Goal: Task Accomplishment & Management: Manage account settings

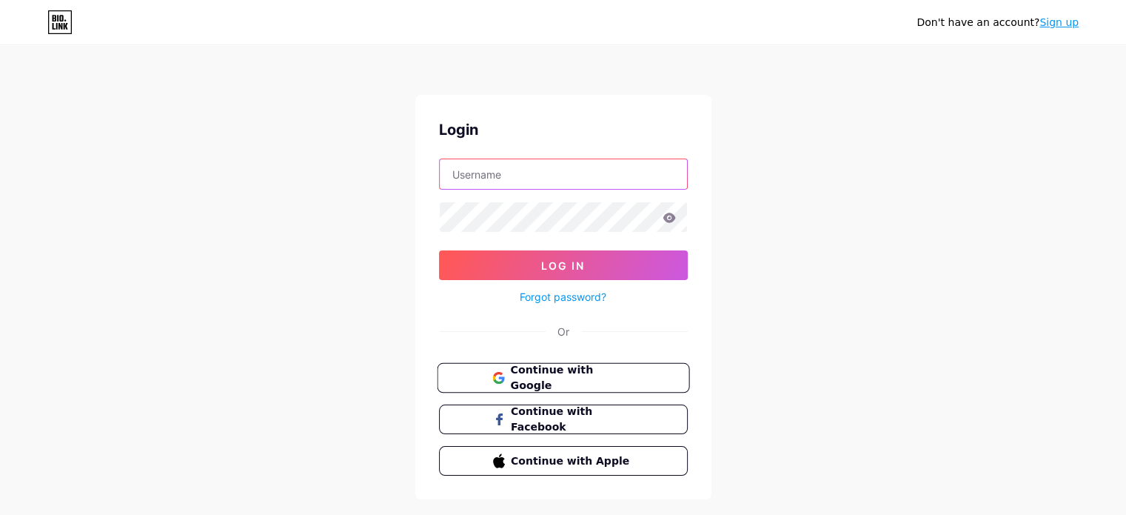
type input "[EMAIL_ADDRESS][DOMAIN_NAME]"
click at [540, 369] on span "Continue with Google" at bounding box center [572, 378] width 124 height 32
type input "[EMAIL_ADDRESS][DOMAIN_NAME]"
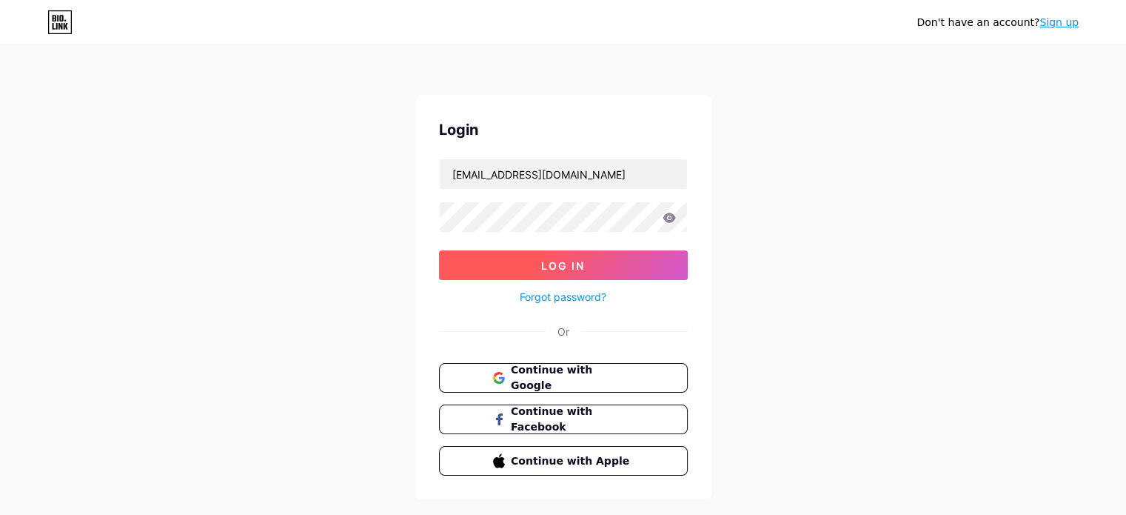
click at [538, 266] on button "Log In" at bounding box center [563, 265] width 249 height 30
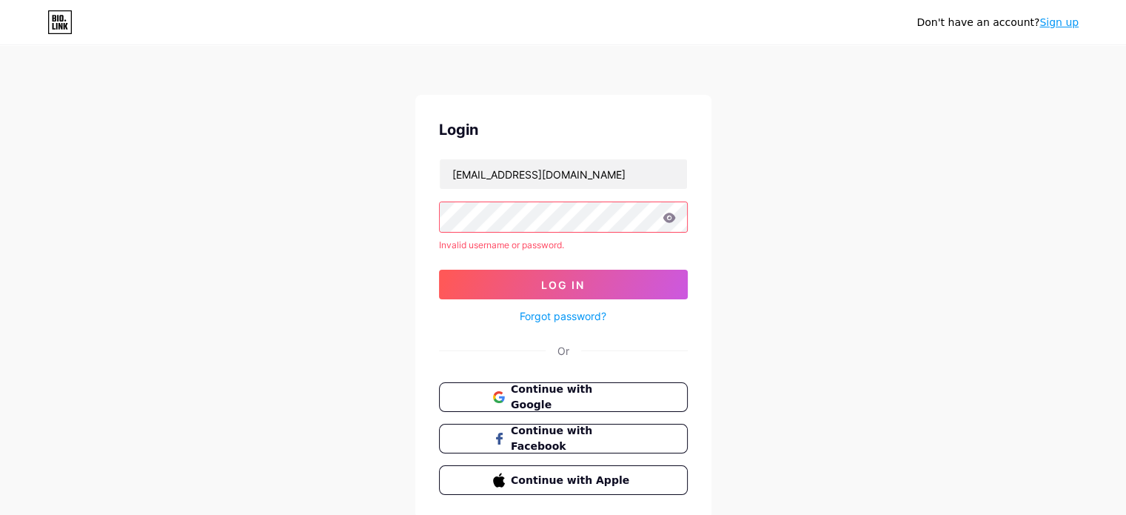
click at [663, 215] on icon at bounding box center [669, 217] width 13 height 10
click at [668, 216] on icon at bounding box center [669, 217] width 13 height 10
click at [668, 212] on icon at bounding box center [669, 217] width 13 height 10
click at [541, 286] on span "Log In" at bounding box center [563, 284] width 44 height 13
click at [555, 183] on input "[EMAIL_ADDRESS][DOMAIN_NAME]" at bounding box center [563, 174] width 247 height 30
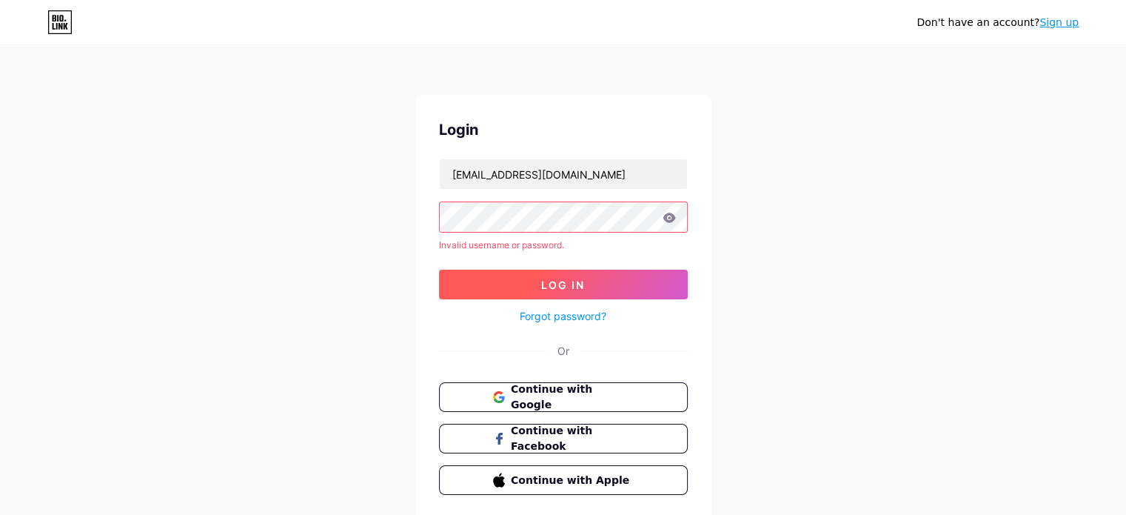
click at [526, 281] on button "Log In" at bounding box center [563, 284] width 249 height 30
click at [566, 394] on span "Continue with Google" at bounding box center [572, 397] width 124 height 32
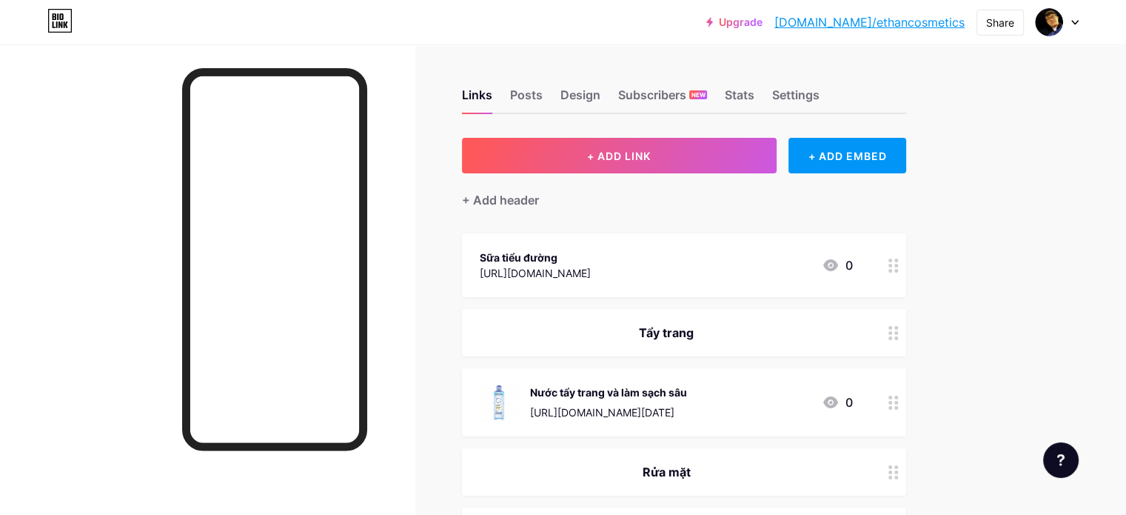
click at [1073, 15] on div at bounding box center [1057, 22] width 43 height 27
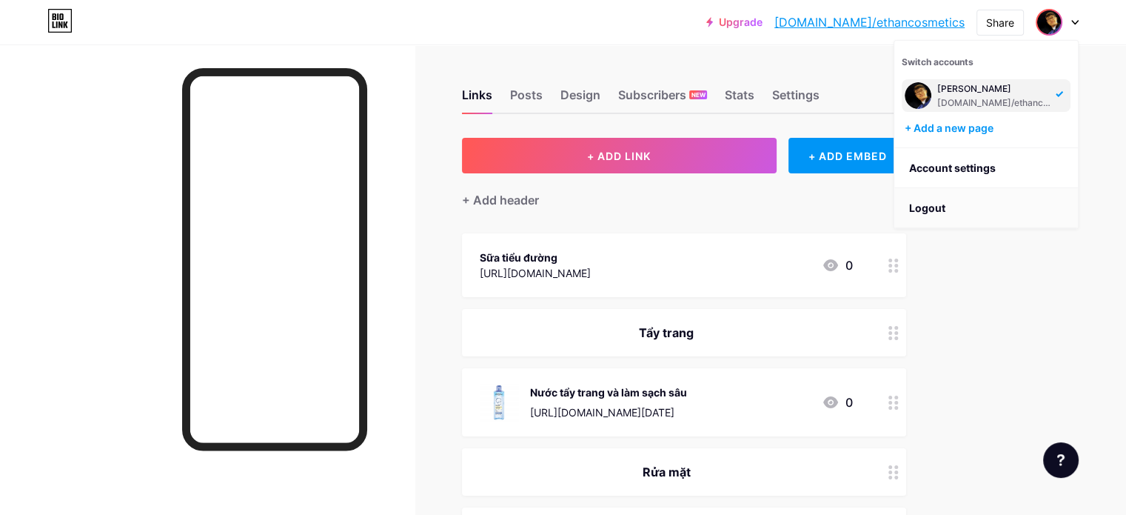
click at [941, 206] on li "Logout" at bounding box center [986, 208] width 184 height 40
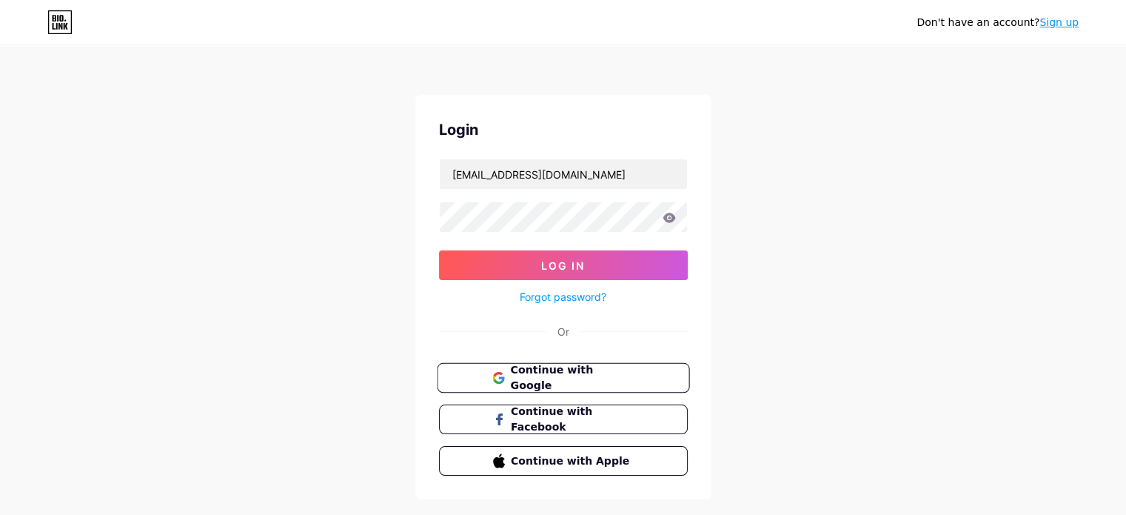
click at [552, 373] on span "Continue with Google" at bounding box center [572, 378] width 124 height 32
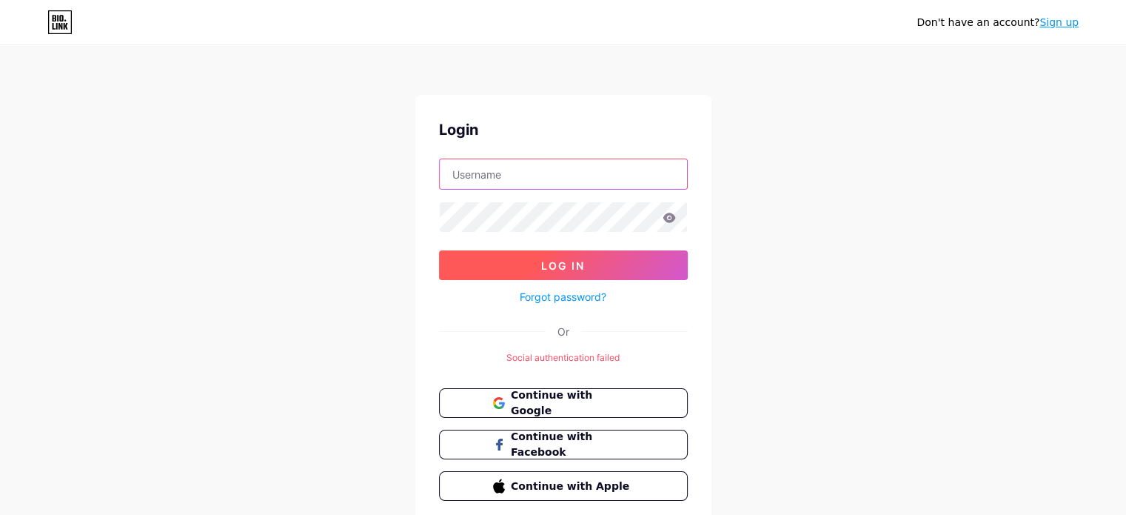
type input "[EMAIL_ADDRESS][DOMAIN_NAME]"
click at [549, 266] on span "Log In" at bounding box center [563, 265] width 44 height 13
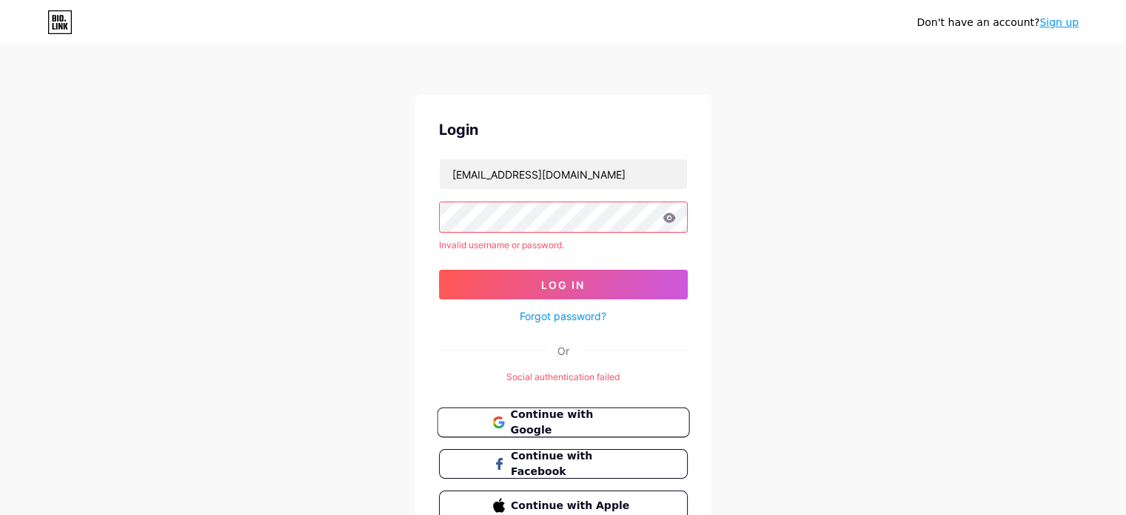
click at [583, 420] on span "Continue with Google" at bounding box center [572, 422] width 124 height 32
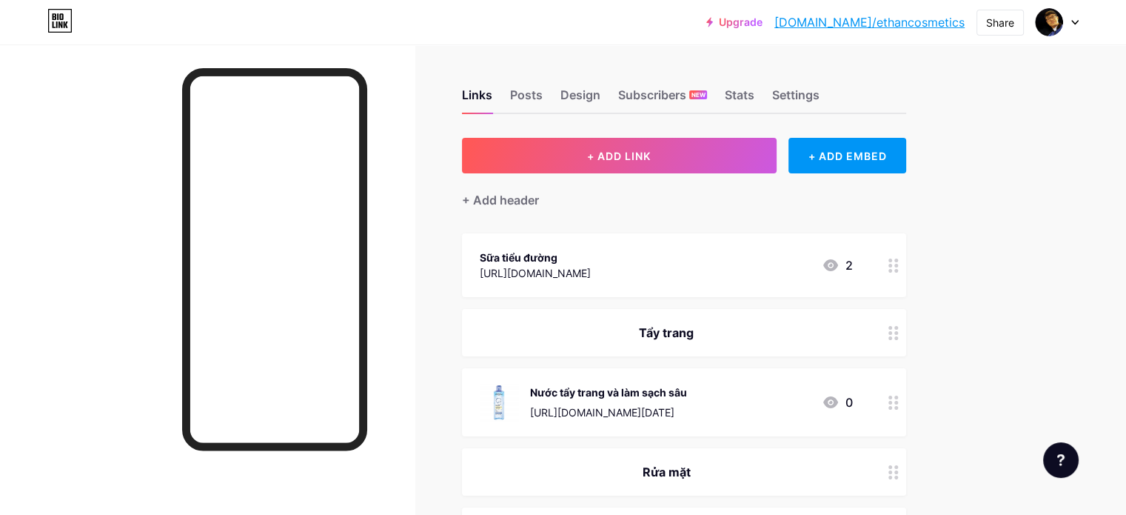
click at [1072, 23] on icon at bounding box center [1074, 22] width 7 height 5
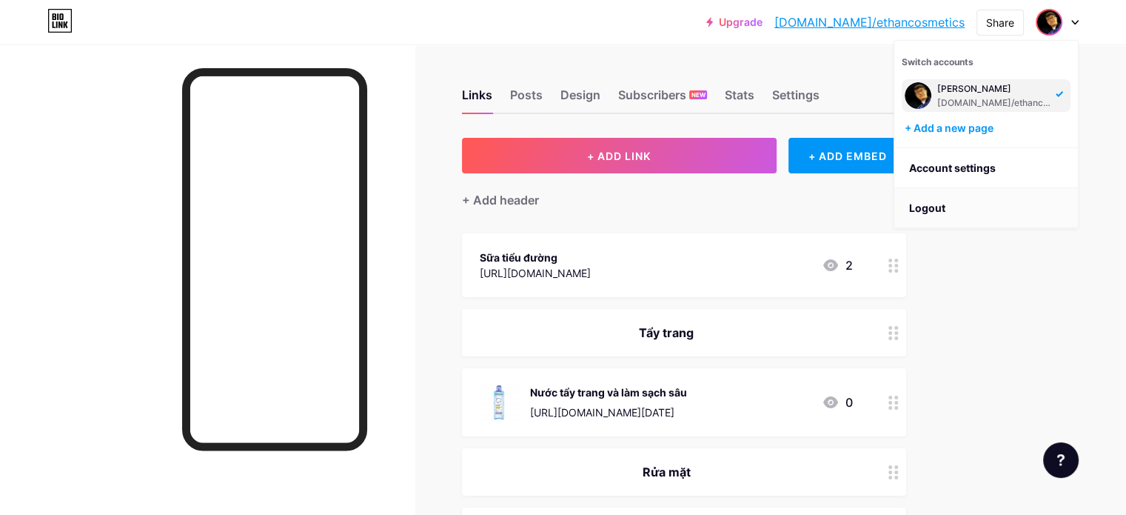
click at [971, 212] on li "Logout" at bounding box center [986, 208] width 184 height 40
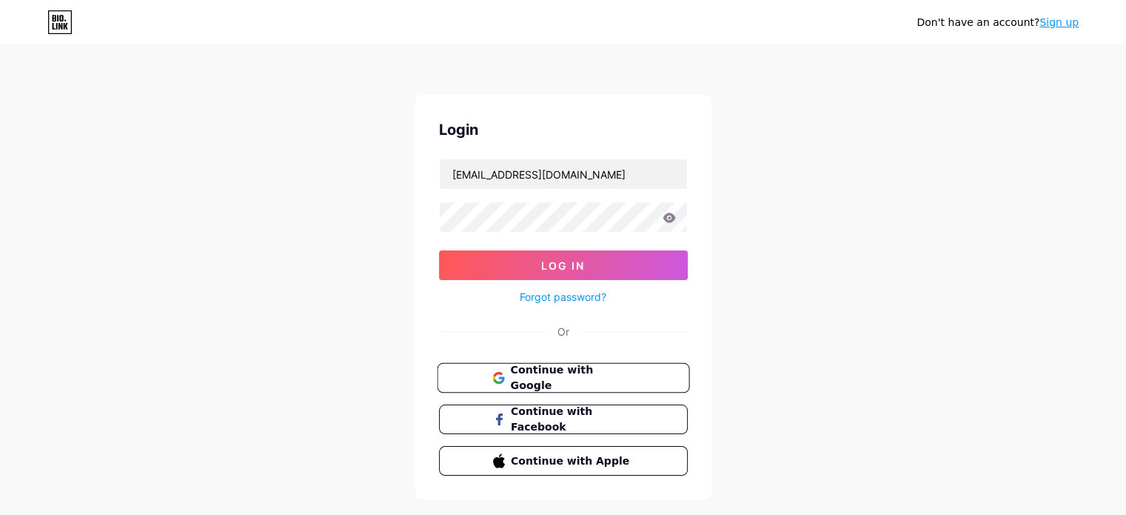
click at [574, 372] on span "Continue with Google" at bounding box center [572, 378] width 124 height 32
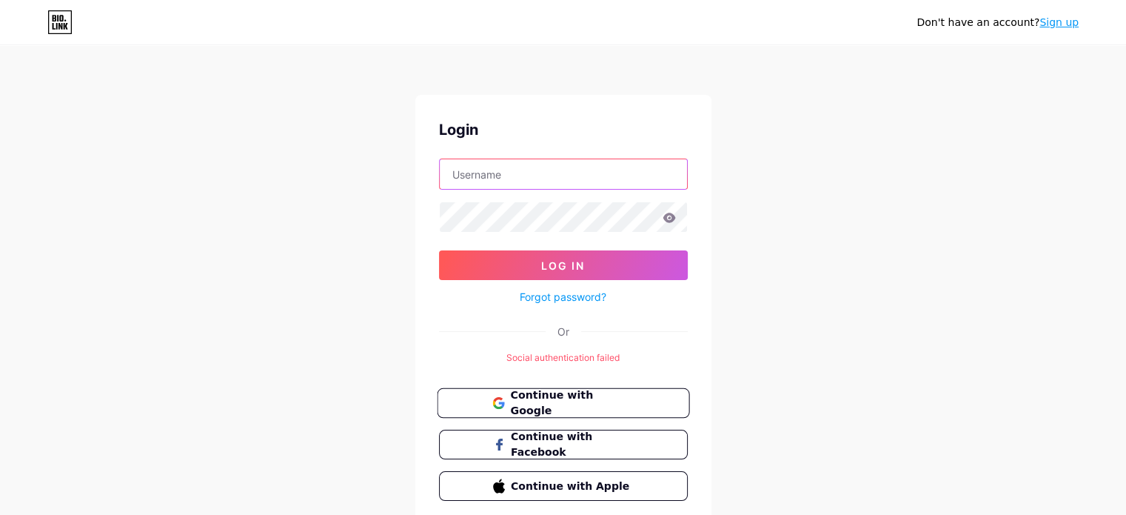
type input "[EMAIL_ADDRESS][DOMAIN_NAME]"
click at [614, 395] on span "Continue with Google" at bounding box center [572, 403] width 124 height 32
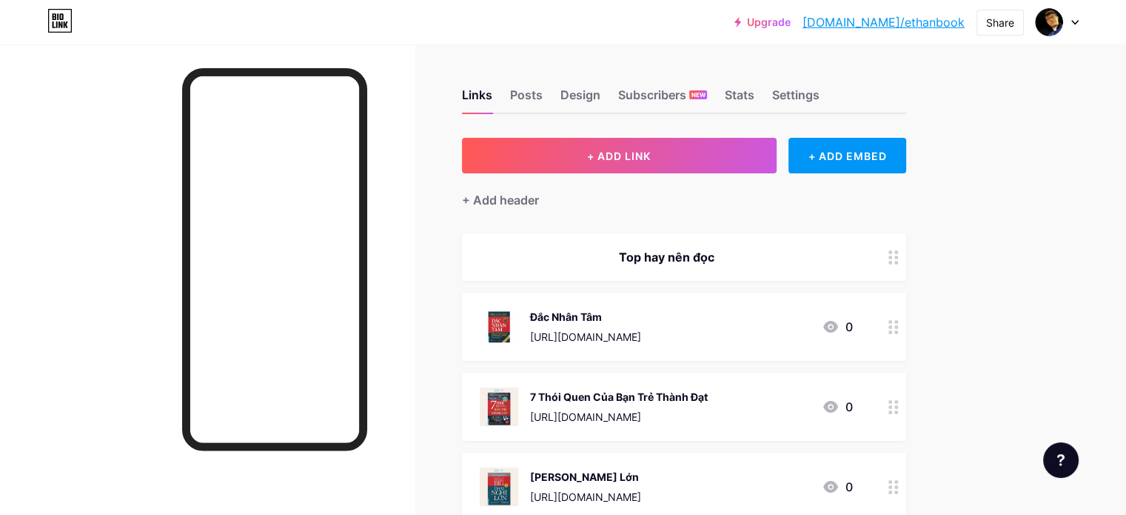
click at [1076, 26] on div at bounding box center [1057, 22] width 43 height 27
